Goal: Check status: Check status

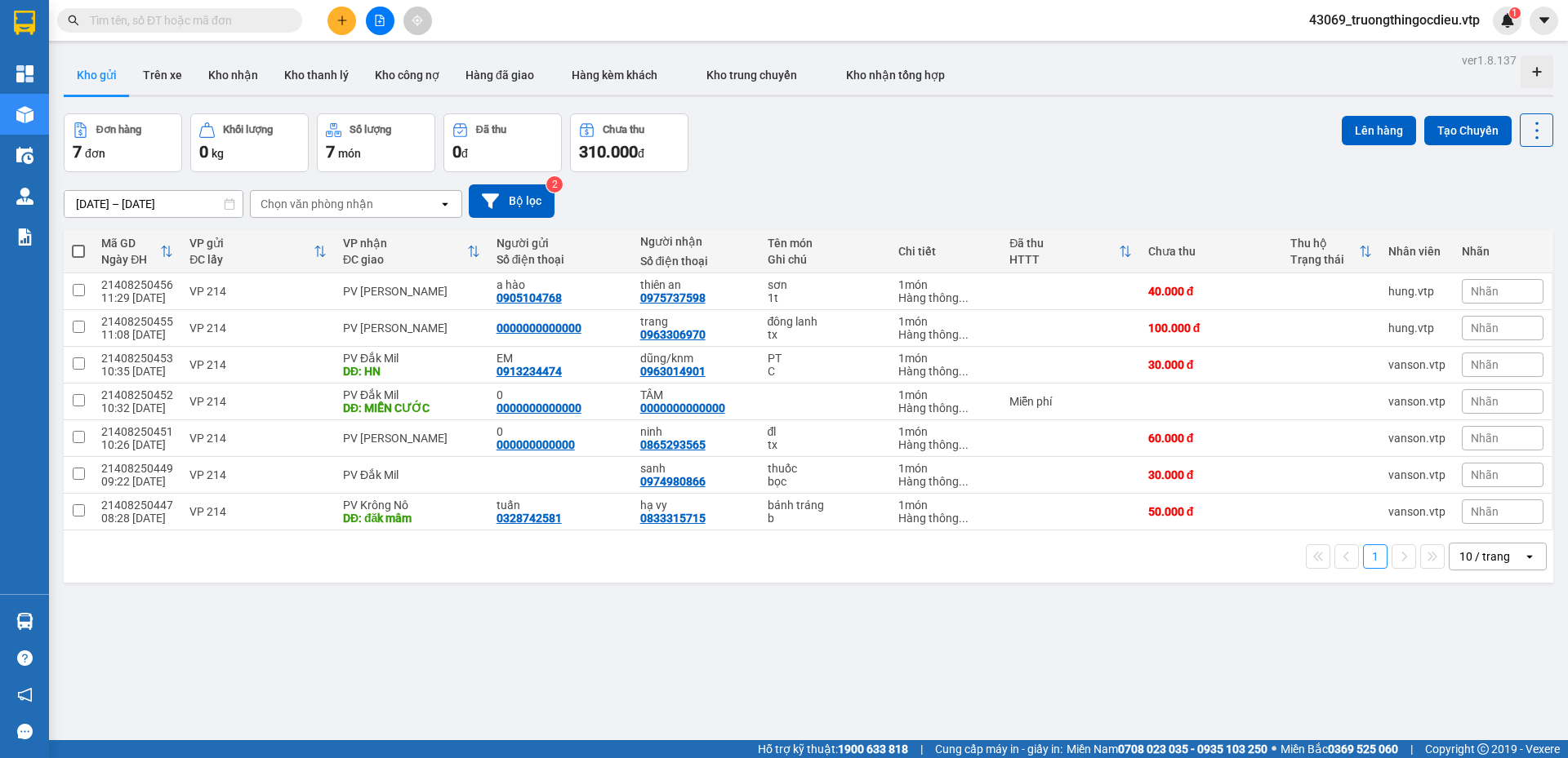
click at [207, 22] on input "text" at bounding box center [186, 21] width 193 height 18
paste input "BD08250171"
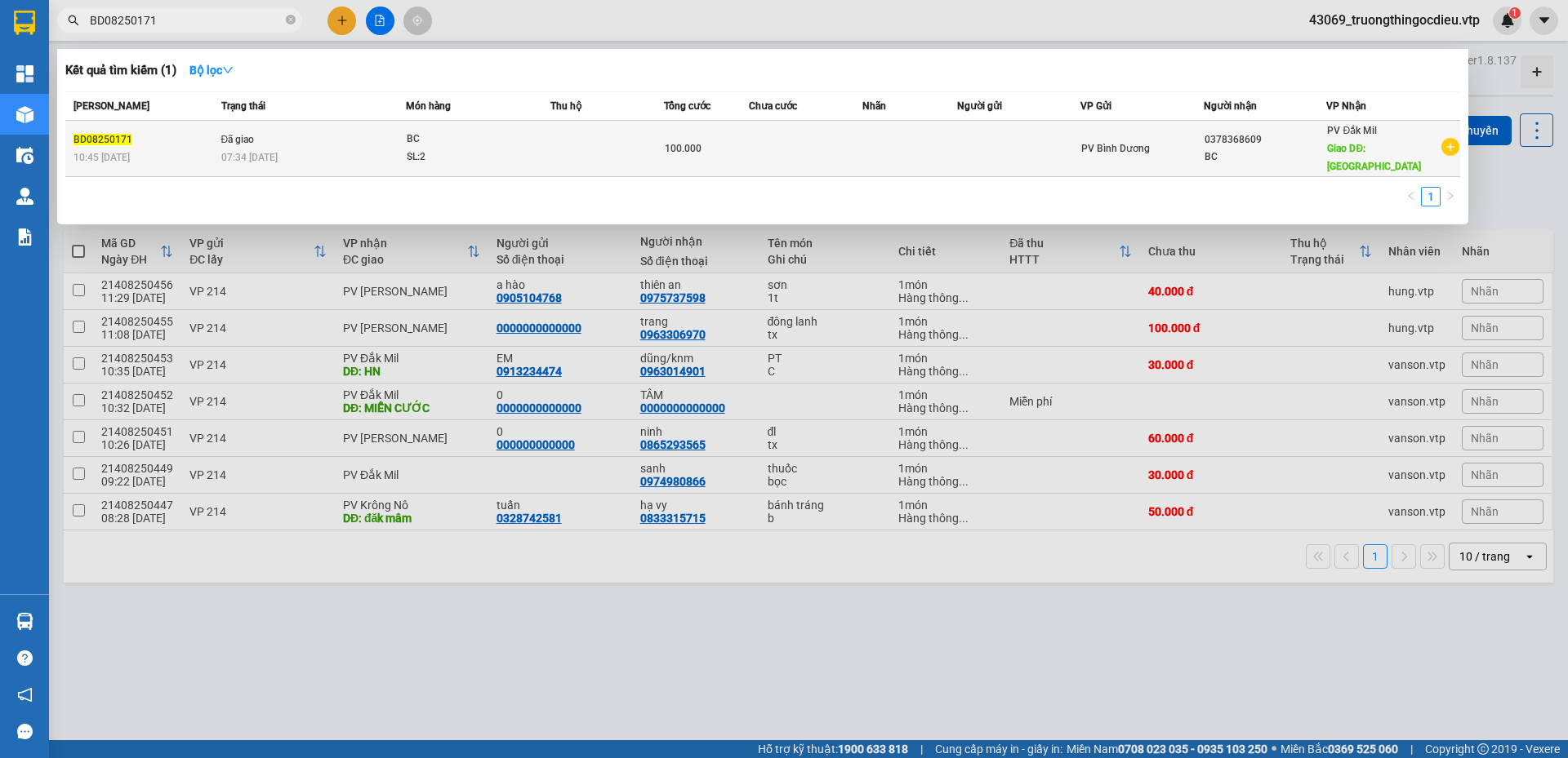
type input "BD08250171"
click at [648, 138] on td at bounding box center [607, 149] width 113 height 57
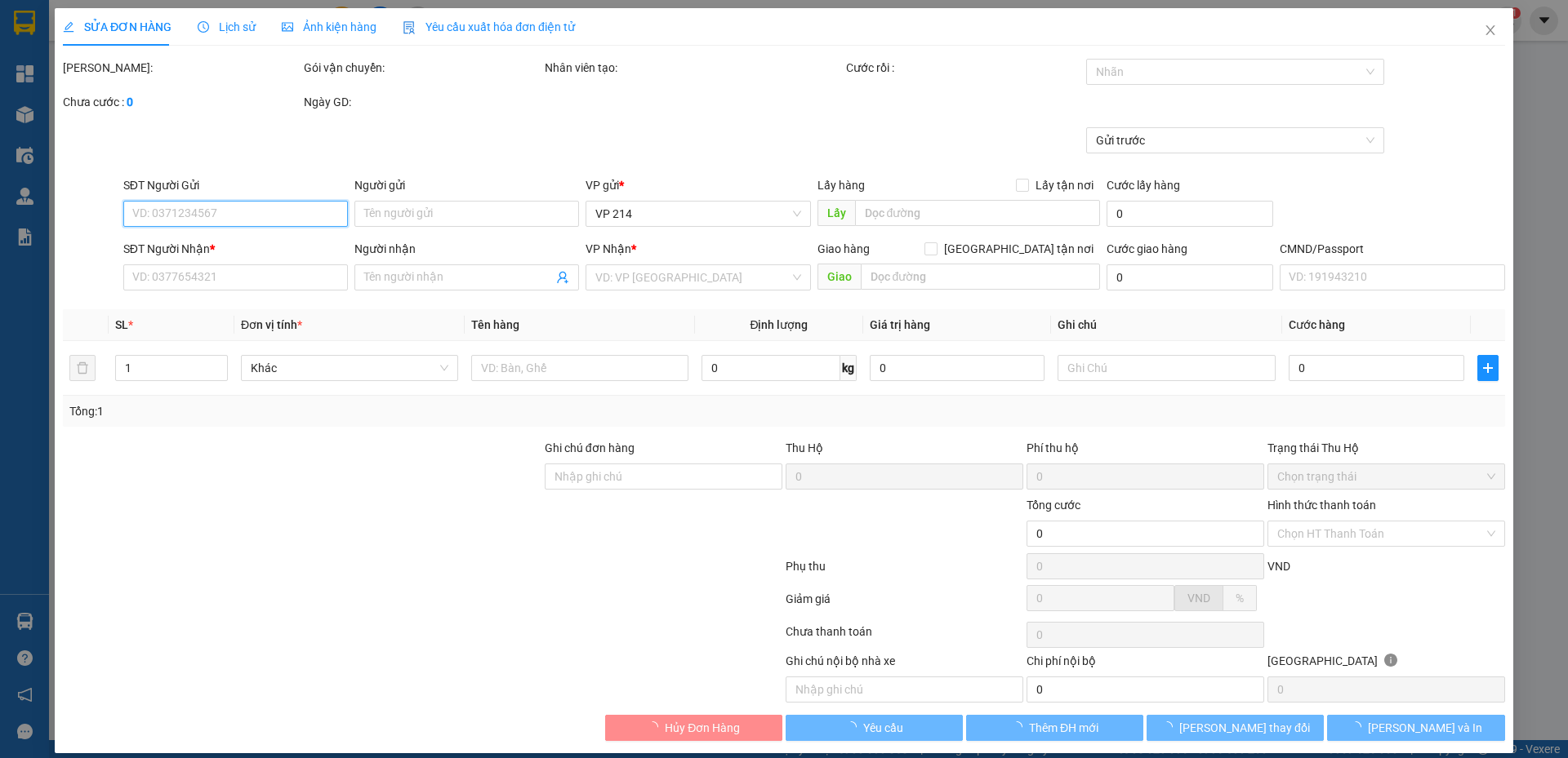
type input "0378368609"
type input "BC"
type input "[GEOGRAPHIC_DATA]"
type input "100.000"
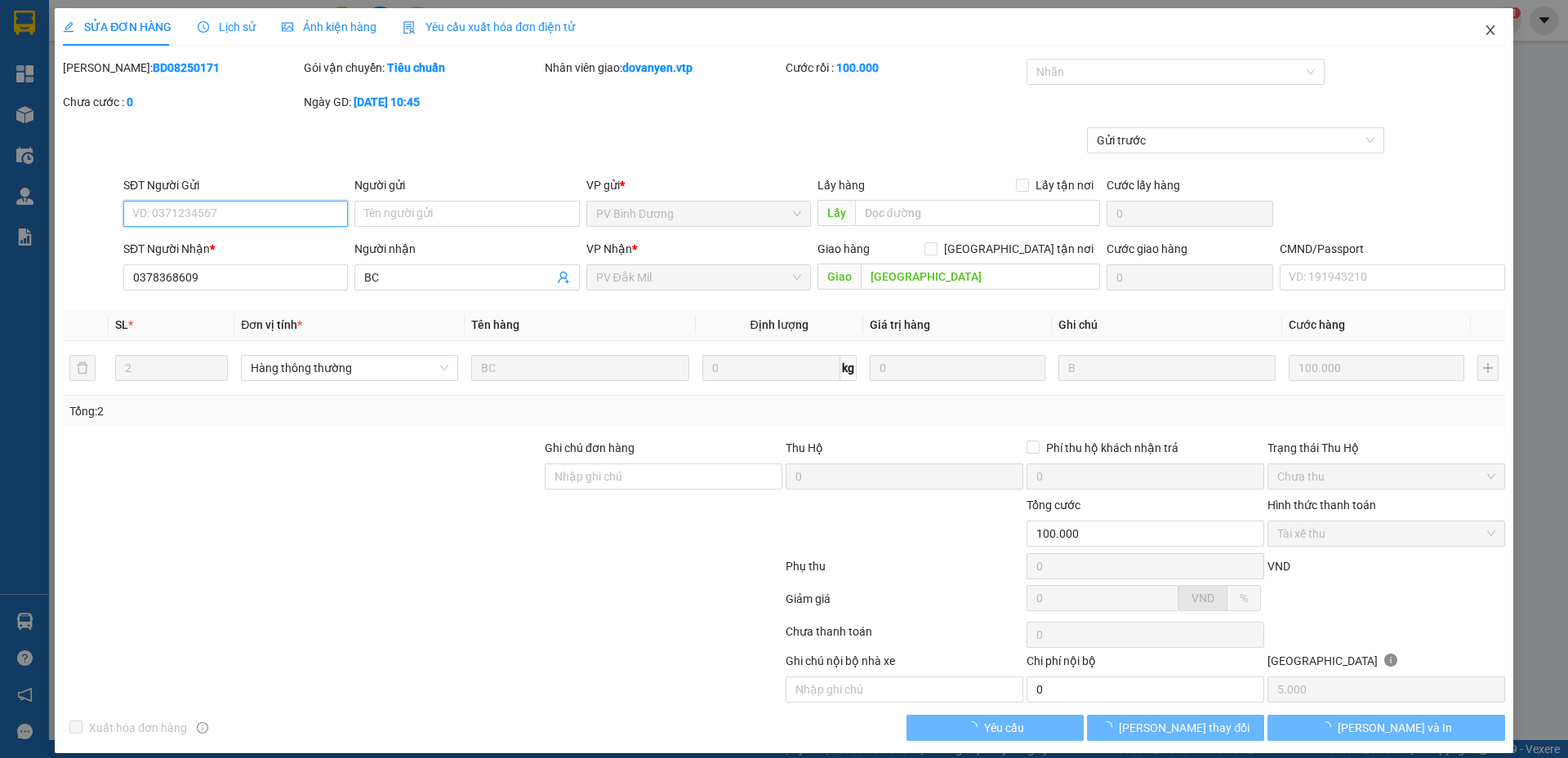
type input "5.000"
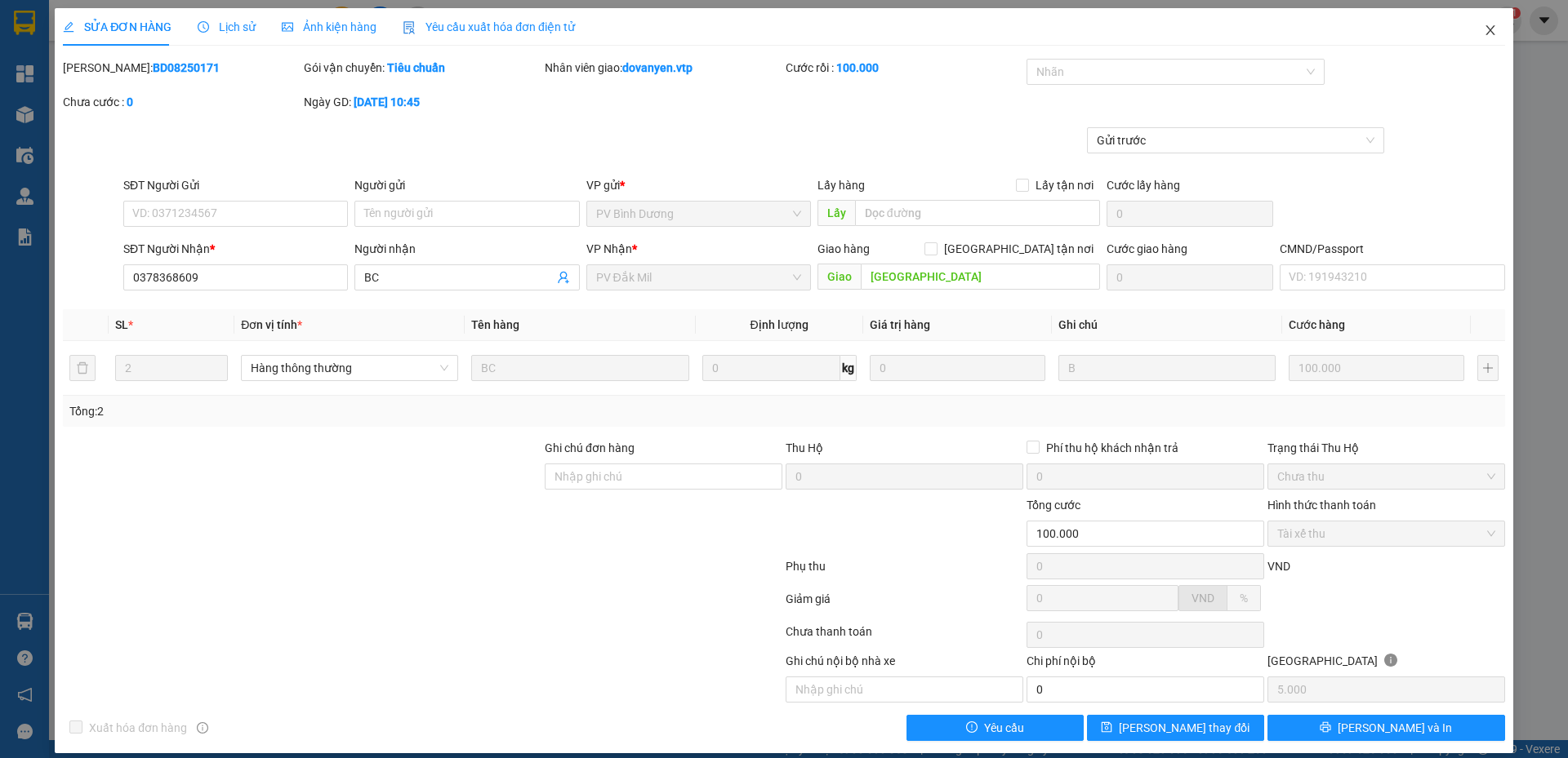
click at [1485, 34] on icon "close" at bounding box center [1490, 30] width 9 height 10
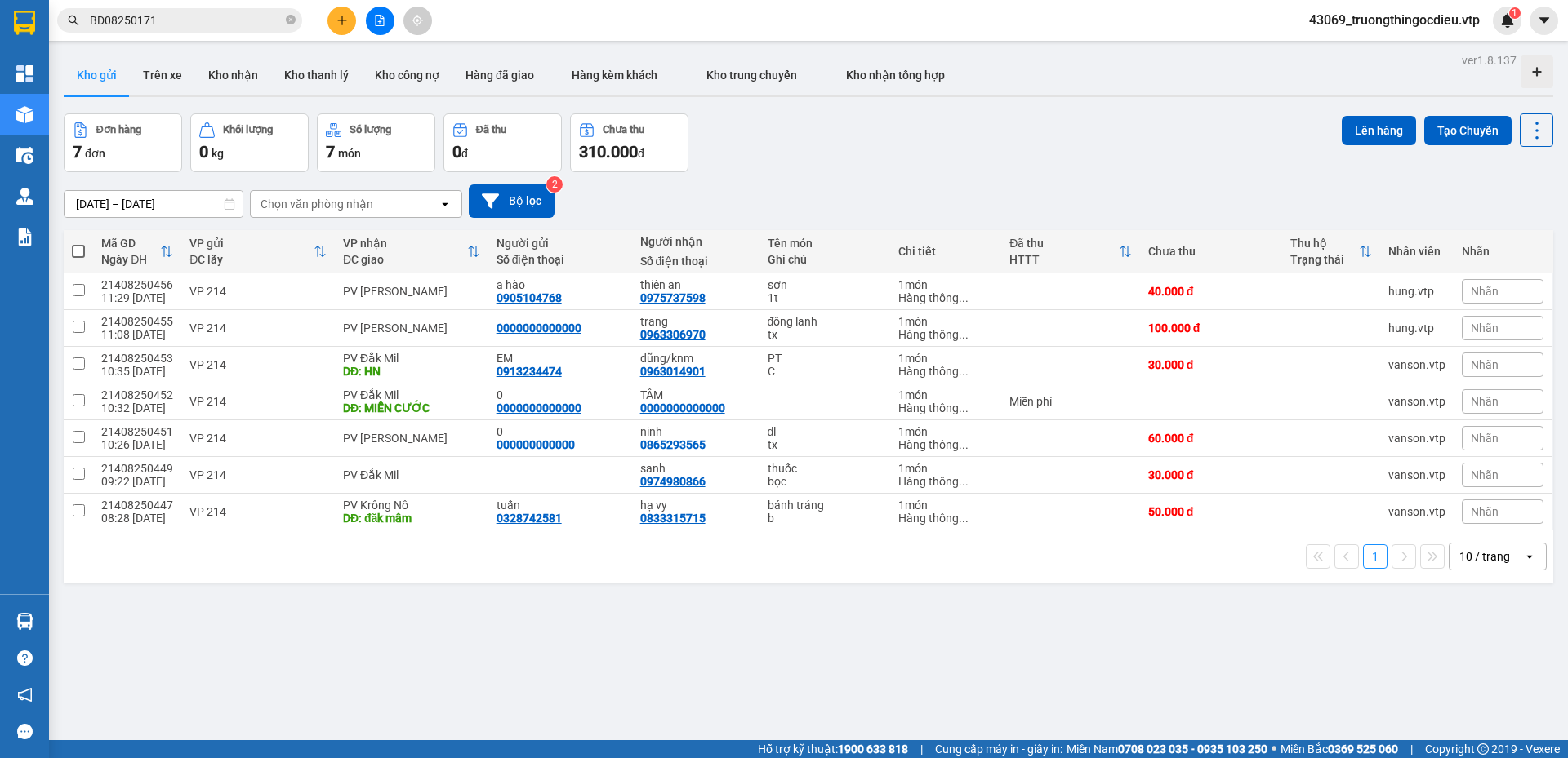
click at [883, 169] on div "Đơn hàng 7 đơn Khối lượng 0 kg Số lượng 7 món Đã thu 0 đ Chưa thu 310.000 đ Lên…" at bounding box center [808, 143] width 1490 height 58
click at [192, 24] on input "BD08250171" at bounding box center [186, 21] width 193 height 18
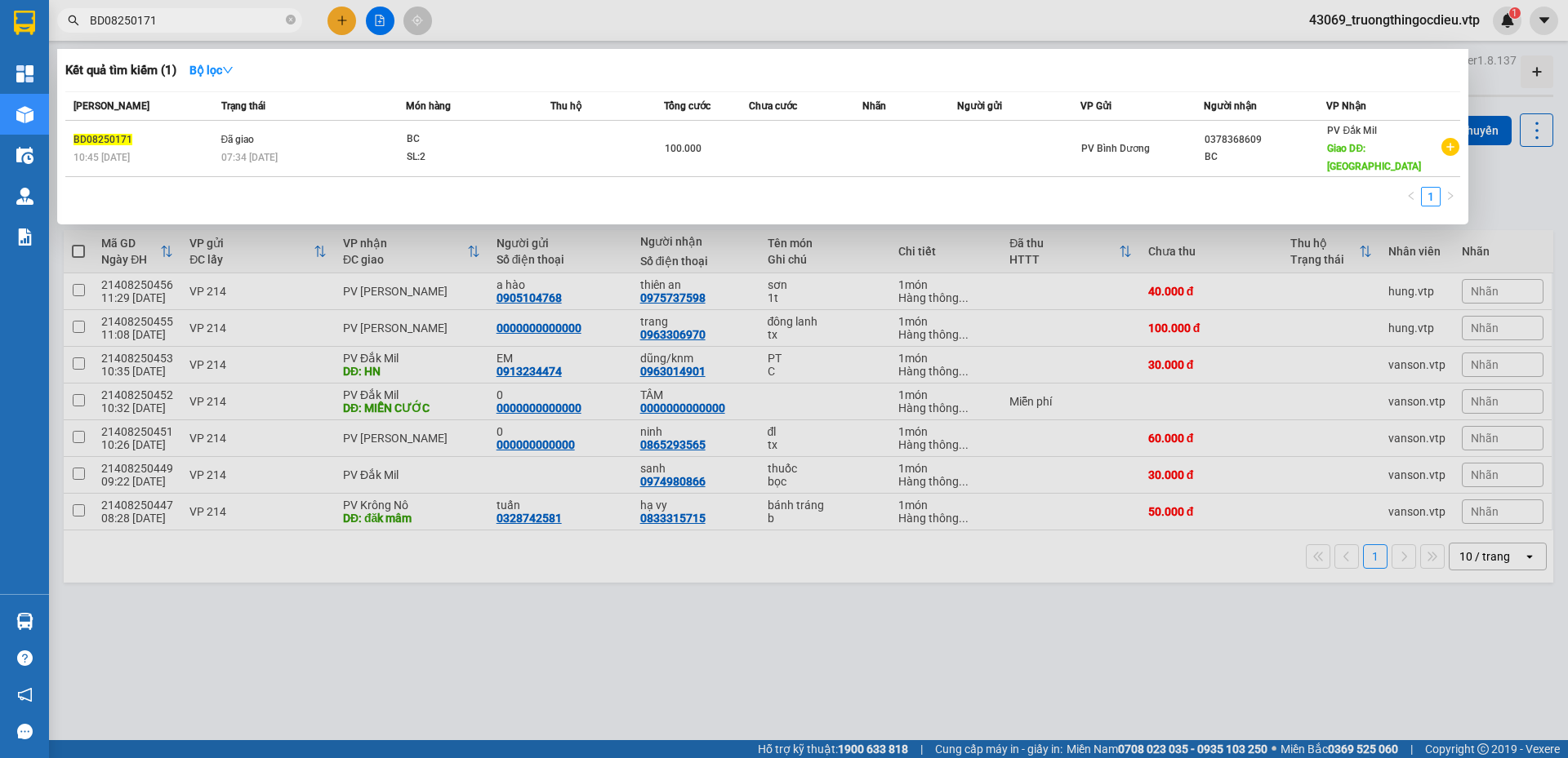
click at [1189, 228] on div at bounding box center [784, 379] width 1568 height 758
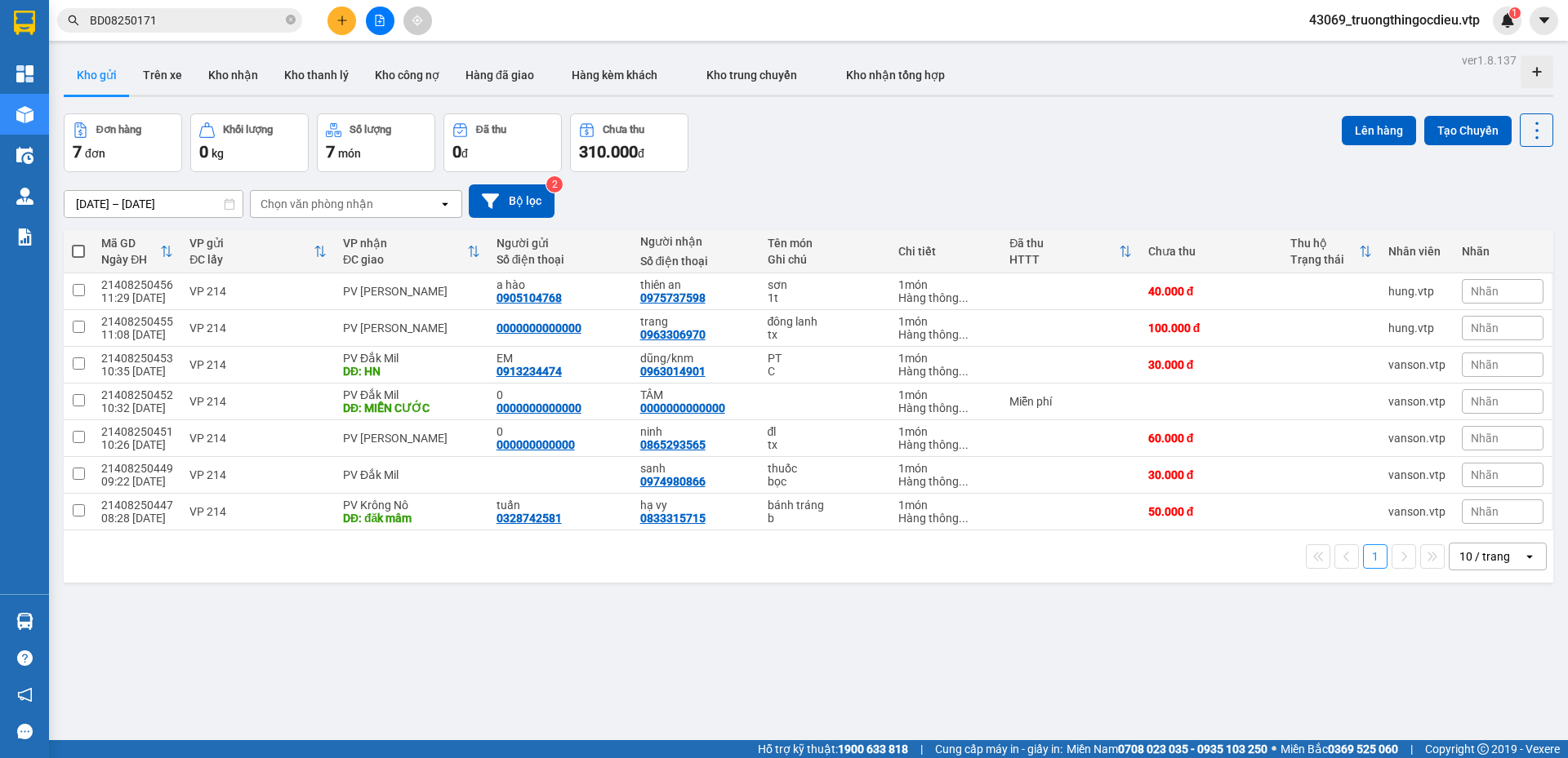
click at [1493, 560] on div "10 / trang" at bounding box center [1484, 557] width 51 height 17
click at [1476, 527] on span "100 / trang" at bounding box center [1479, 521] width 58 height 17
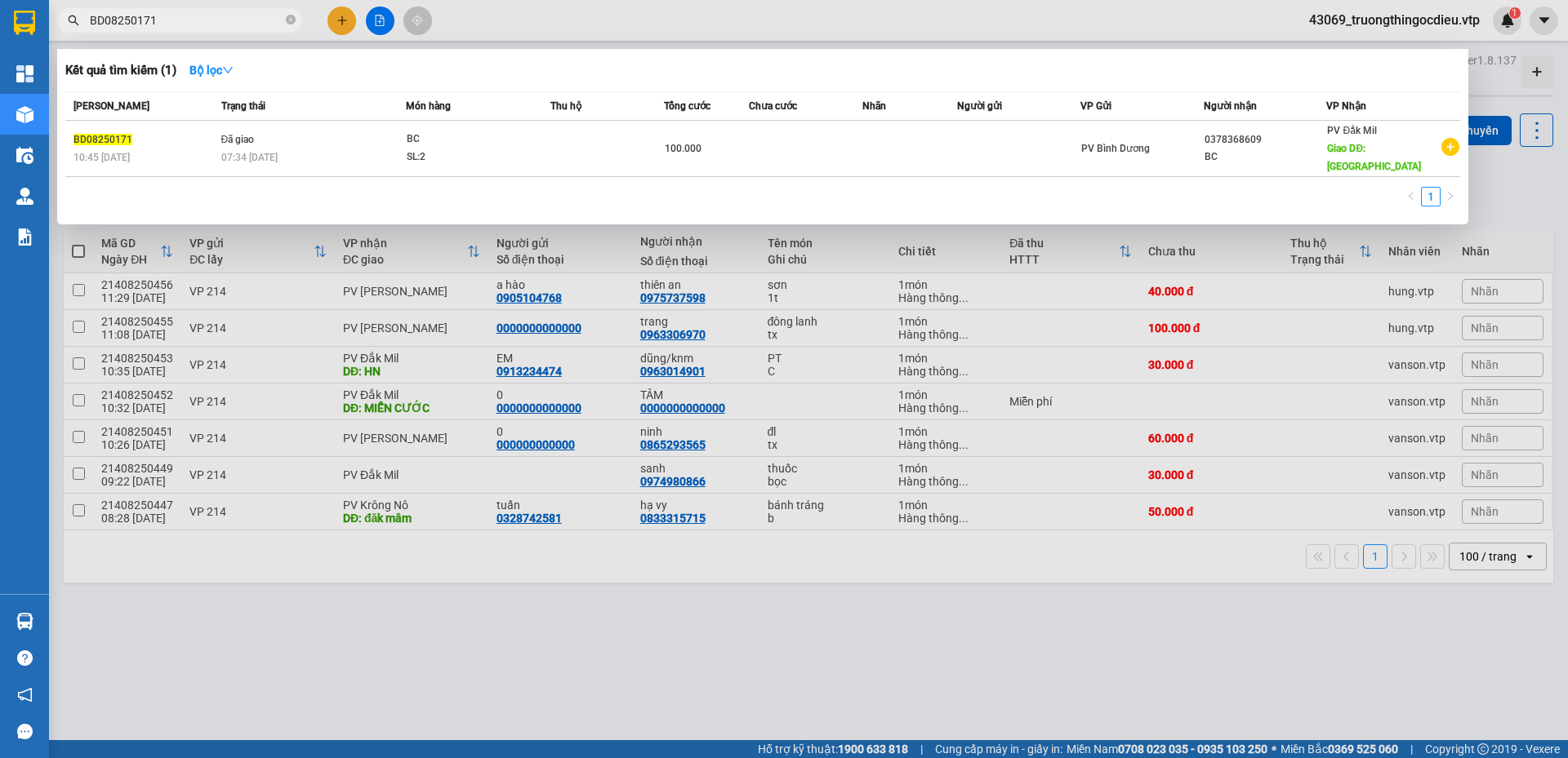
click at [174, 18] on input "BD08250171" at bounding box center [186, 21] width 193 height 18
click at [624, 23] on div at bounding box center [784, 379] width 1568 height 758
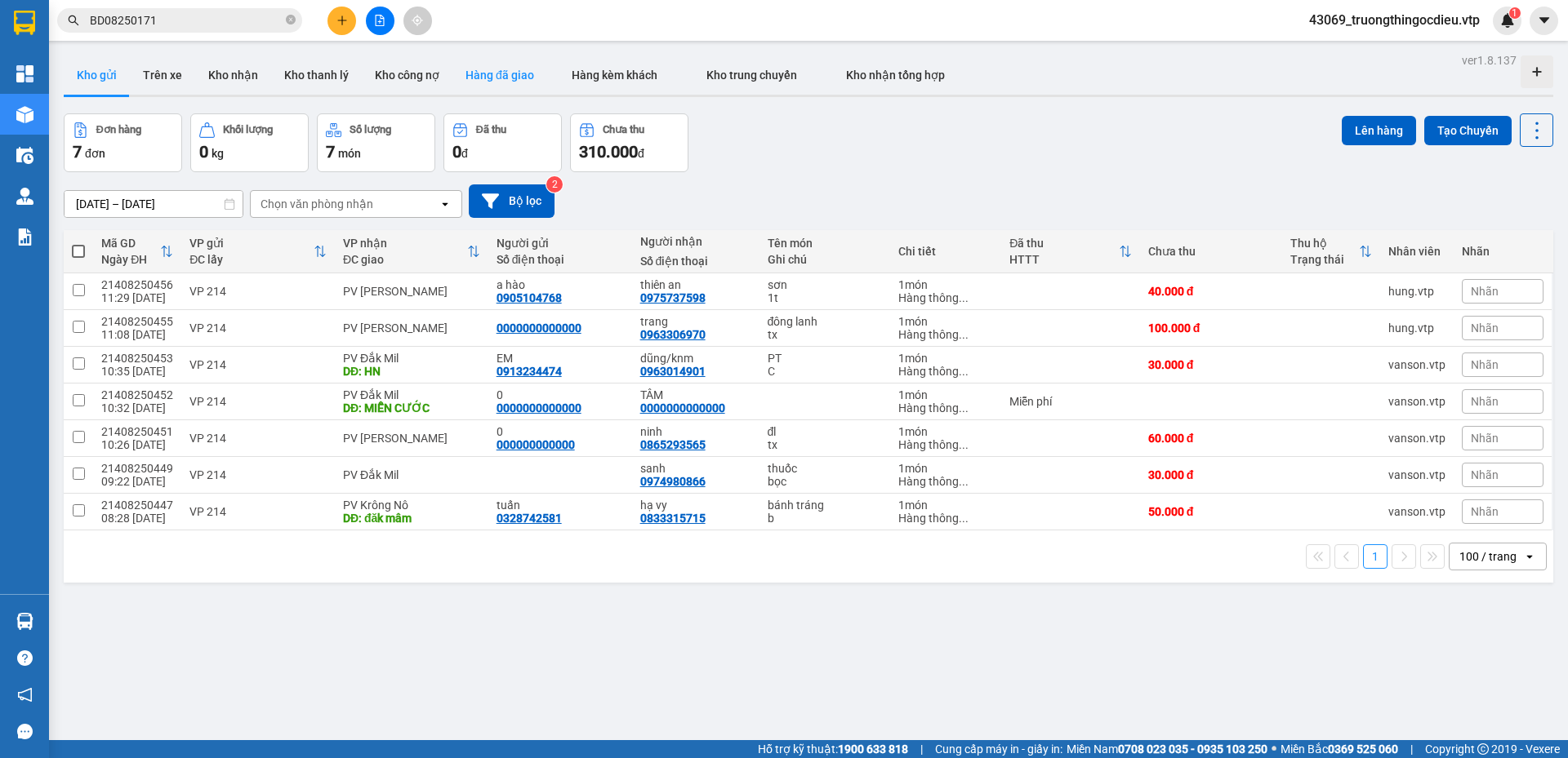
click at [498, 83] on button "Hàng đã giao" at bounding box center [500, 75] width 95 height 39
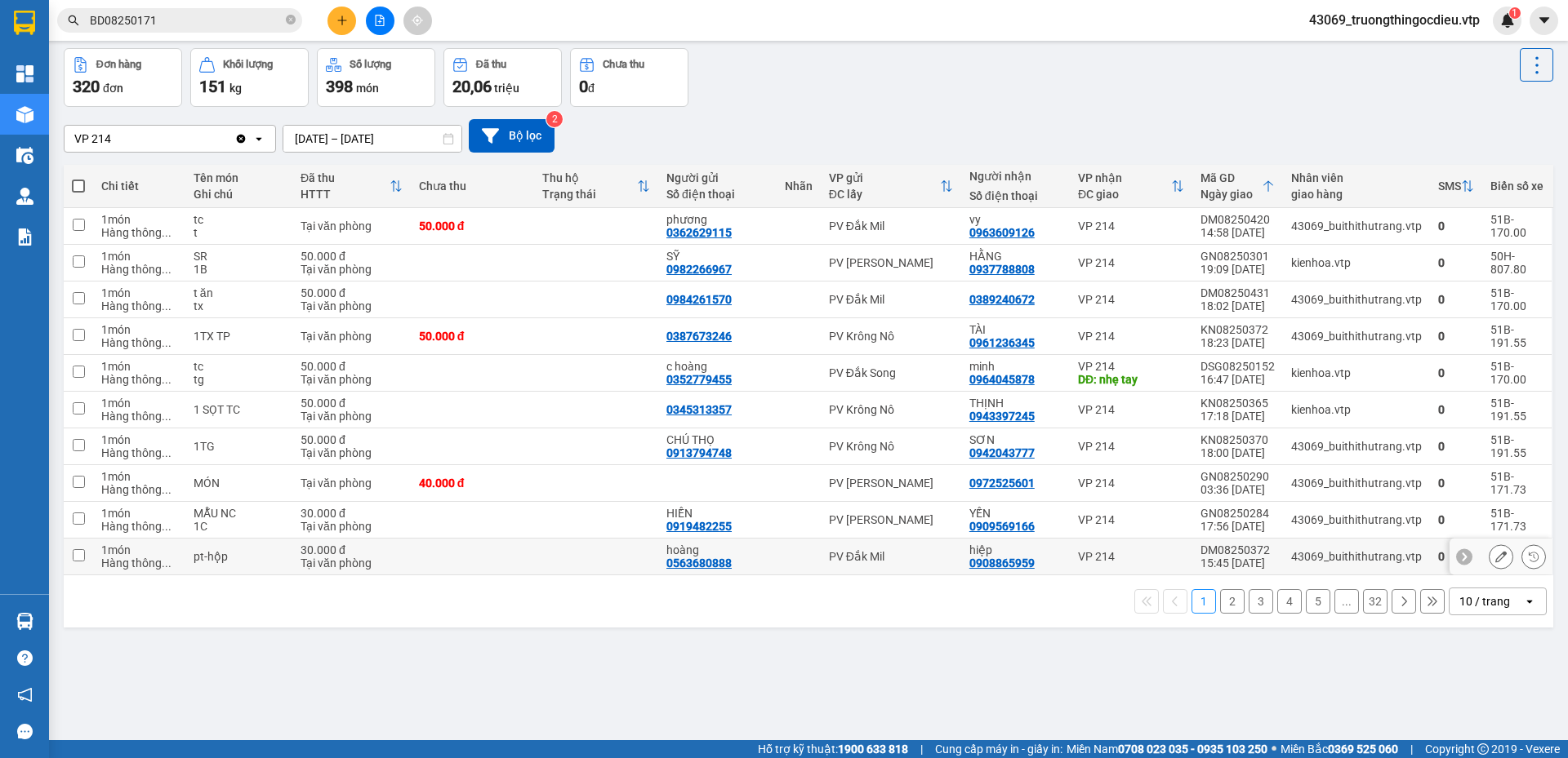
scroll to position [75, 0]
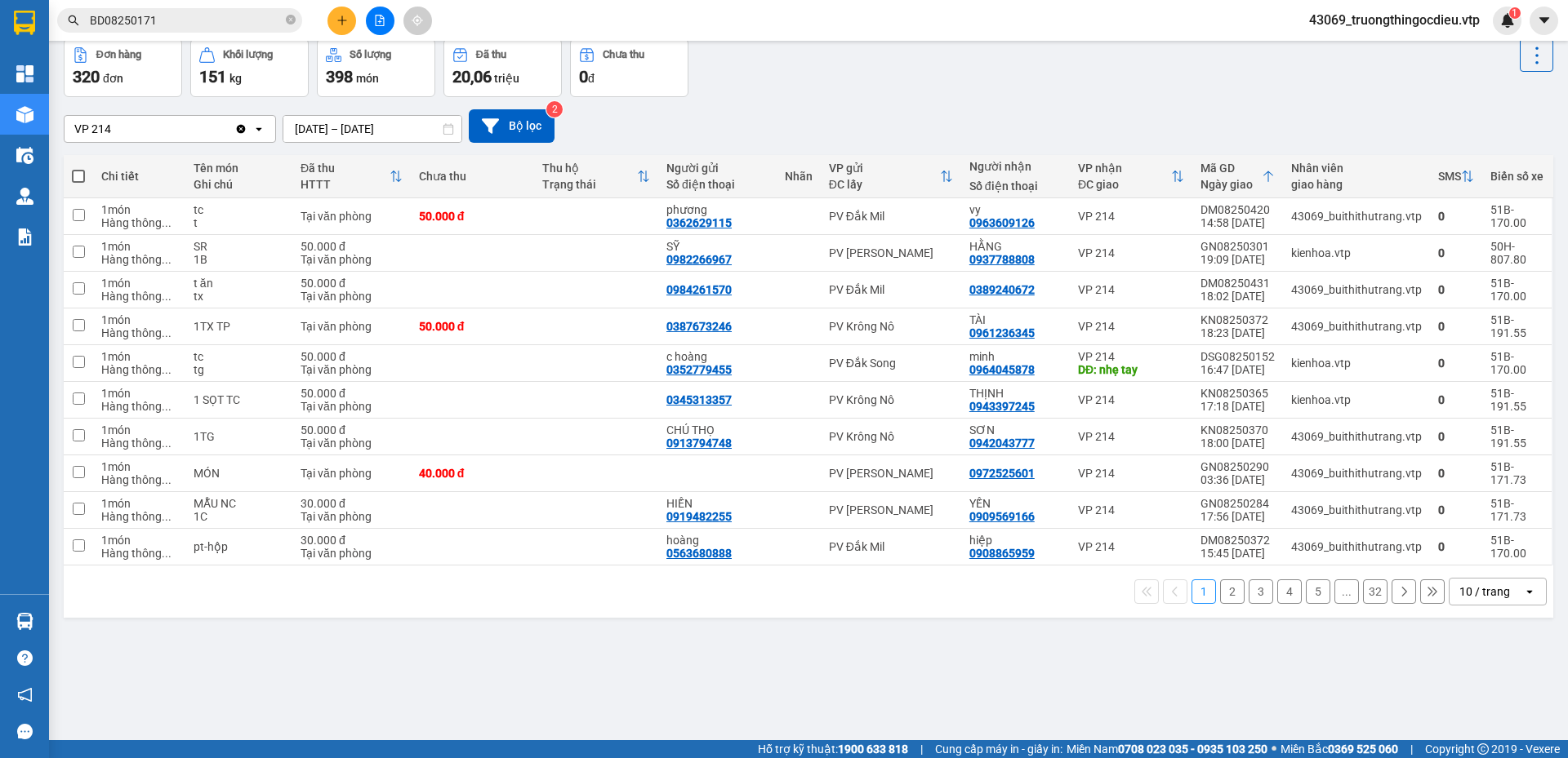
click at [1471, 598] on div "10 / trang" at bounding box center [1484, 592] width 51 height 17
click at [1456, 558] on span "100 / trang" at bounding box center [1479, 556] width 58 height 17
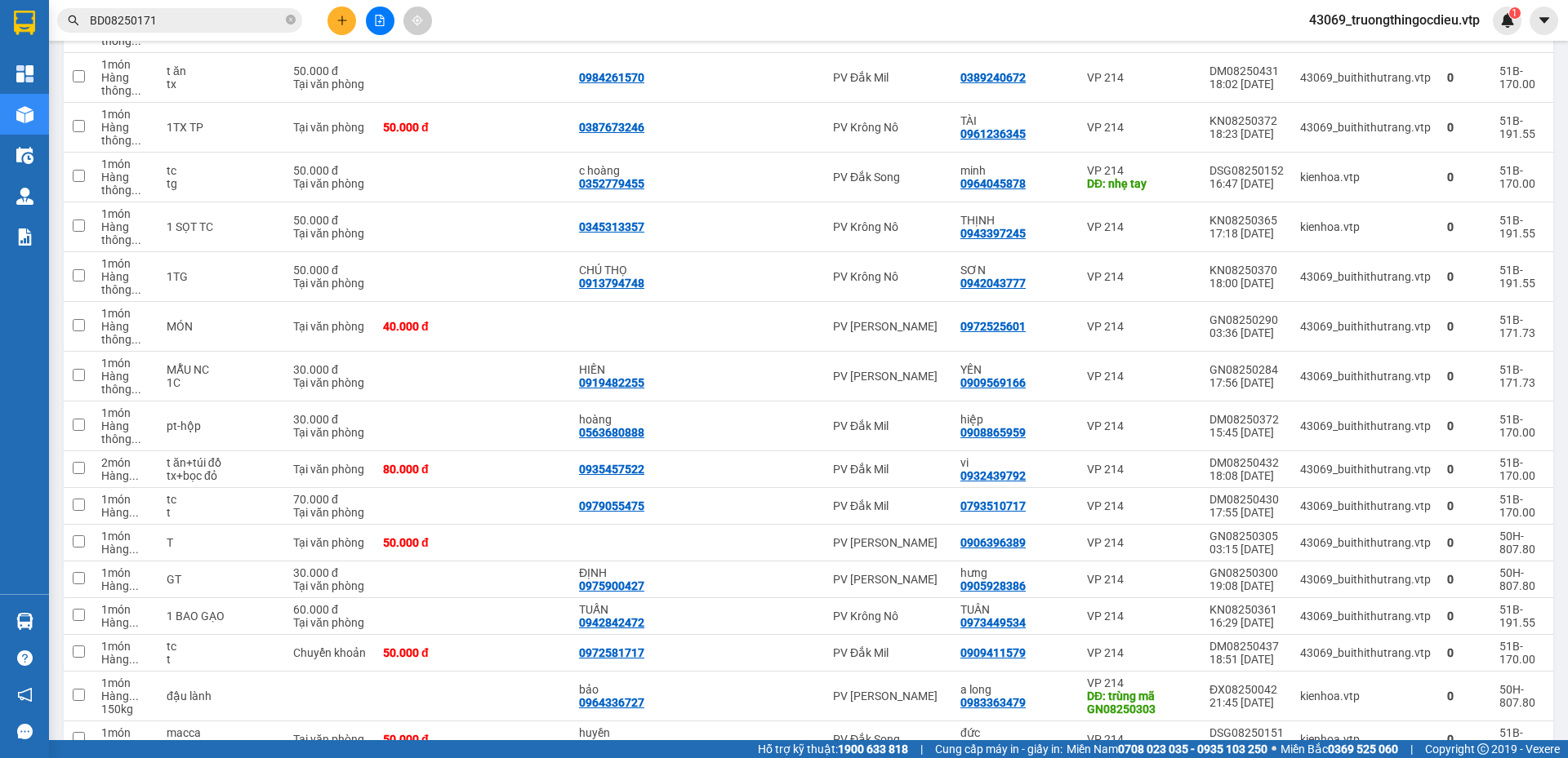
scroll to position [0, 0]
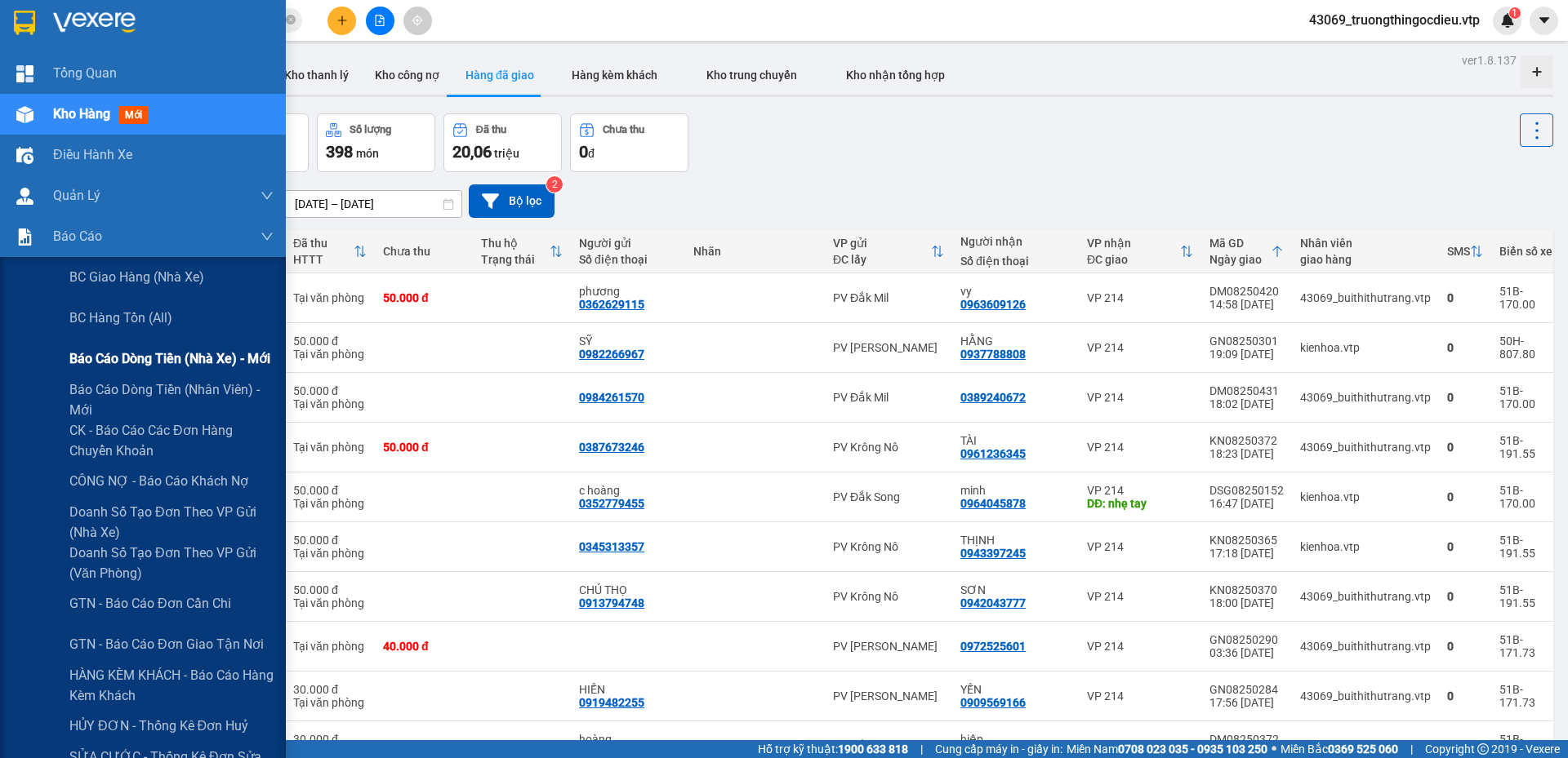
click at [194, 354] on span "Báo cáo dòng tiền (nhà xe) - mới" at bounding box center [169, 359] width 201 height 20
